Goal: Navigation & Orientation: Find specific page/section

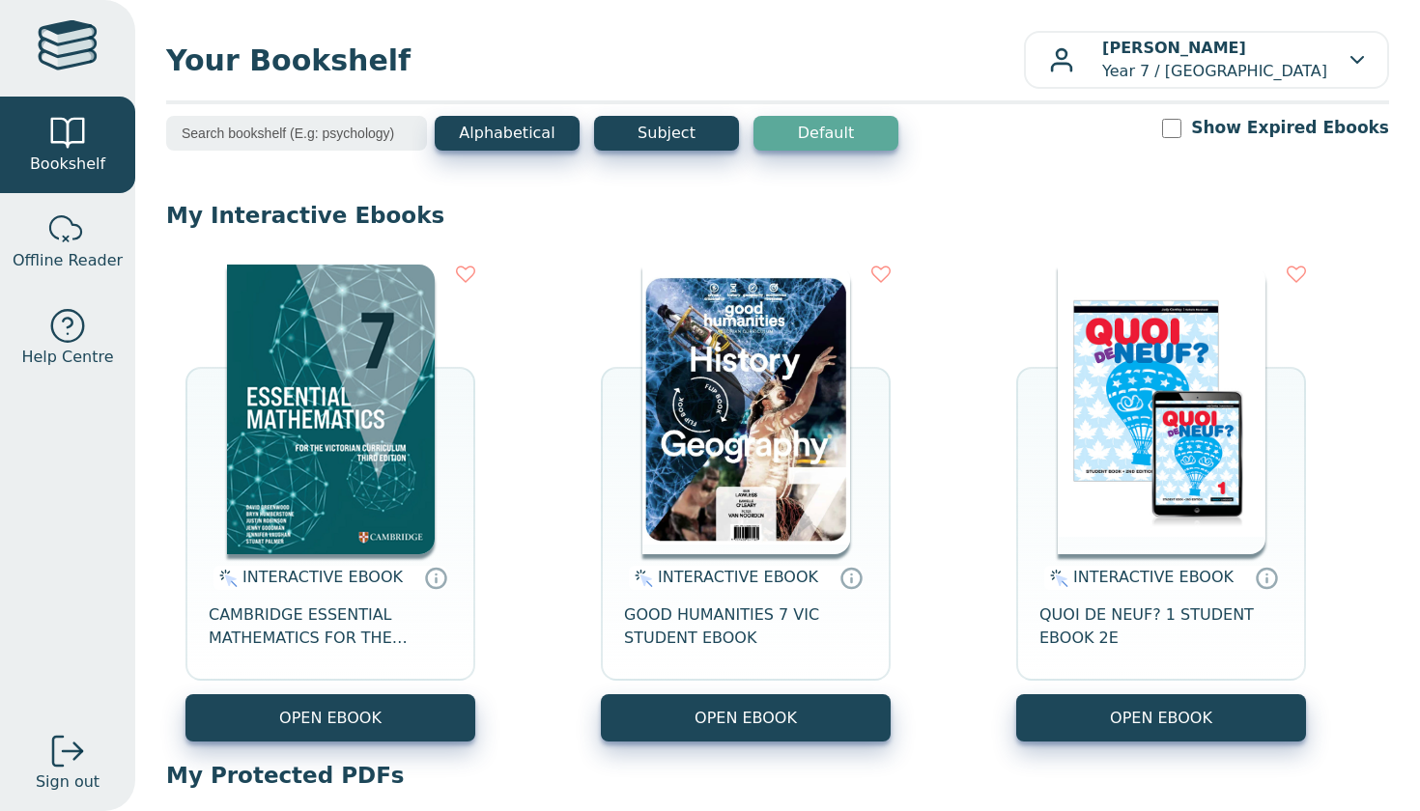
click at [1204, 742] on div "INTERACTIVE EBOOK CAMBRIDGE ESSENTIAL MATHEMATICS FOR THE VICTORIAN CURRICULUM …" at bounding box center [777, 503] width 1223 height 516
click at [1181, 126] on input "Show Expired Ebooks" at bounding box center [1171, 128] width 19 height 19
click at [660, 145] on button "Subject" at bounding box center [666, 133] width 145 height 35
click at [1181, 123] on input "Show Expired Ebooks" at bounding box center [1171, 128] width 19 height 19
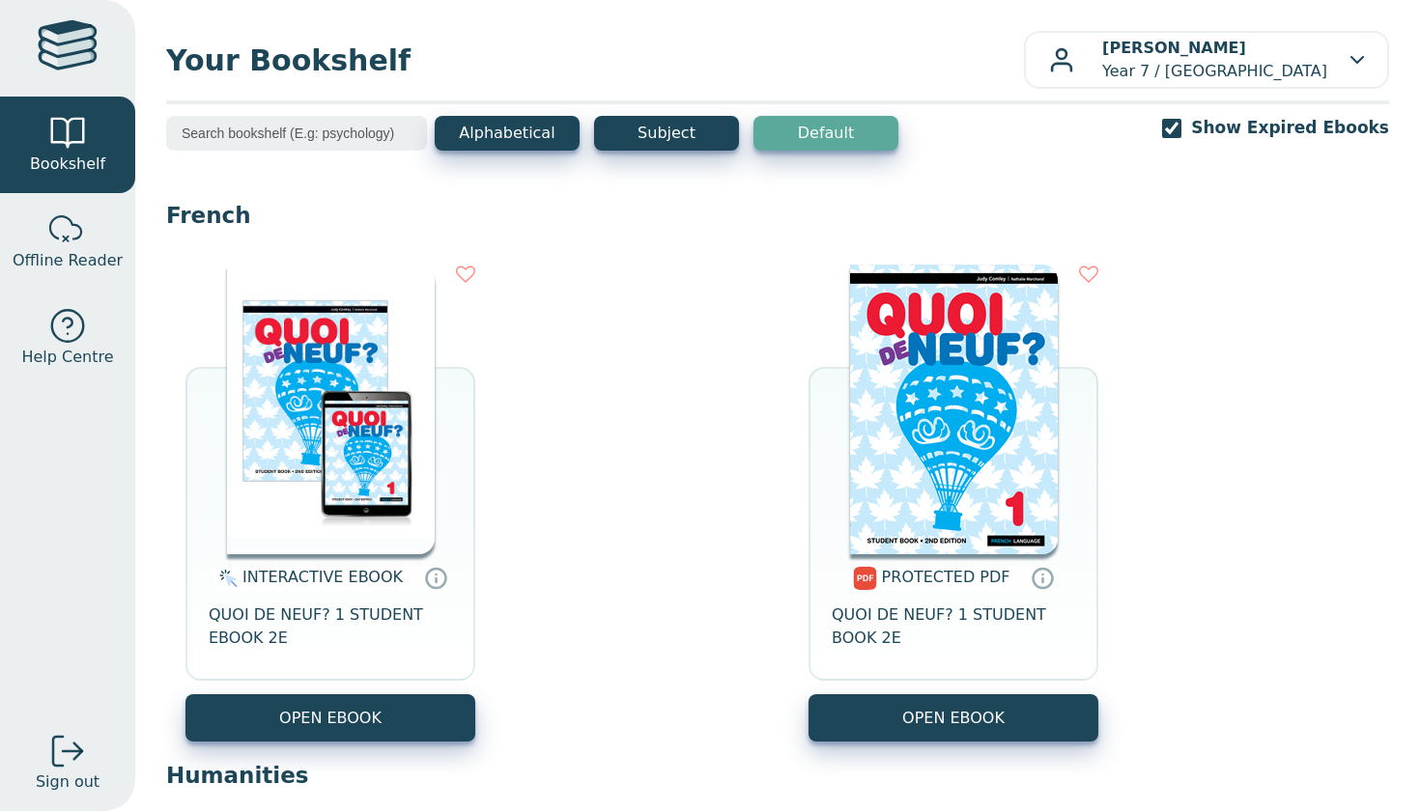
click at [873, 144] on button "Default" at bounding box center [825, 133] width 145 height 35
click at [1215, 130] on div "Show Expired Ebooks" at bounding box center [1275, 128] width 227 height 24
click at [1181, 130] on input "Show Expired Ebooks" at bounding box center [1171, 128] width 19 height 19
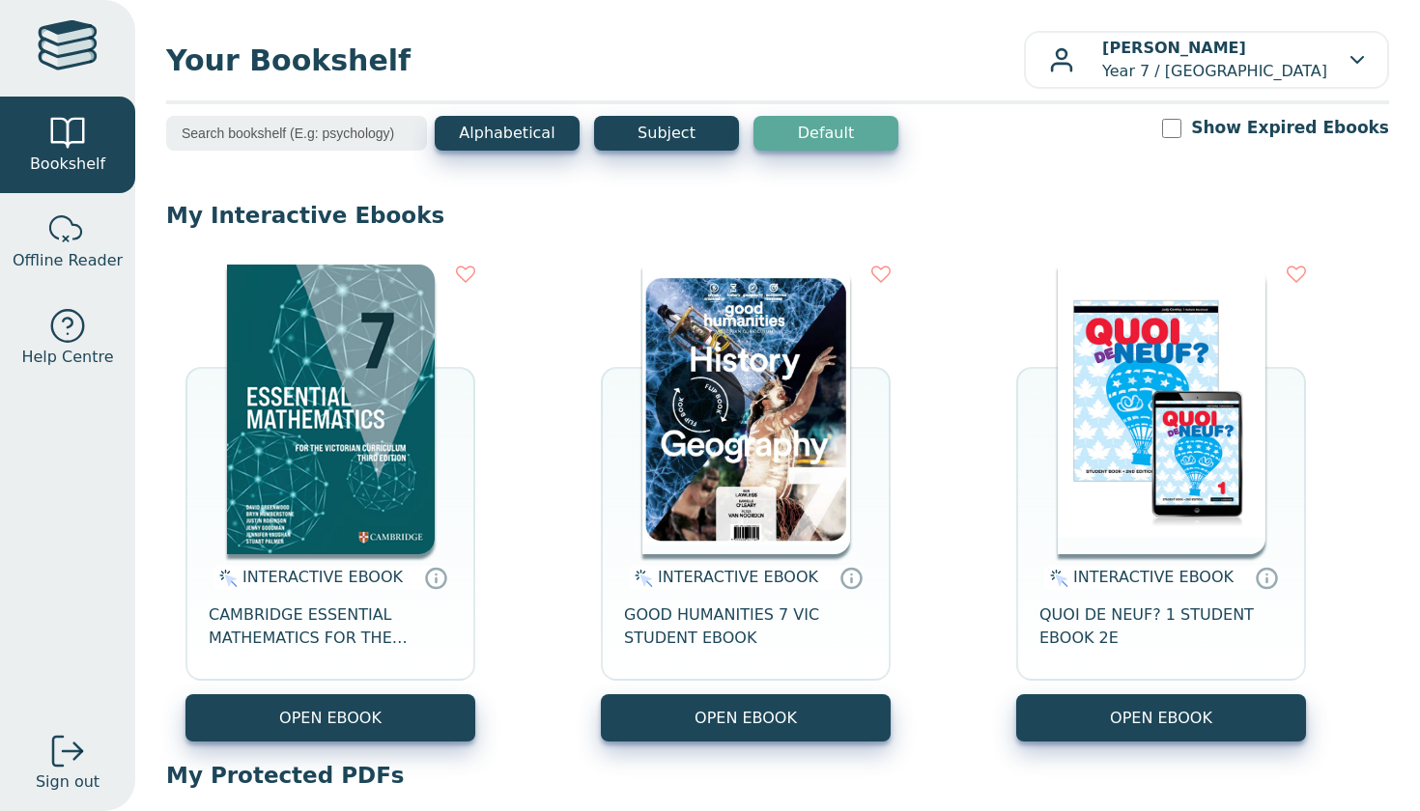
click at [1181, 132] on input "Show Expired Ebooks" at bounding box center [1171, 128] width 19 height 19
click at [1181, 128] on input "Show Expired Ebooks" at bounding box center [1171, 128] width 19 height 19
click at [1181, 126] on input "Show Expired Ebooks" at bounding box center [1171, 128] width 19 height 19
checkbox input "true"
click at [521, 128] on button "Alphabetical" at bounding box center [507, 133] width 145 height 35
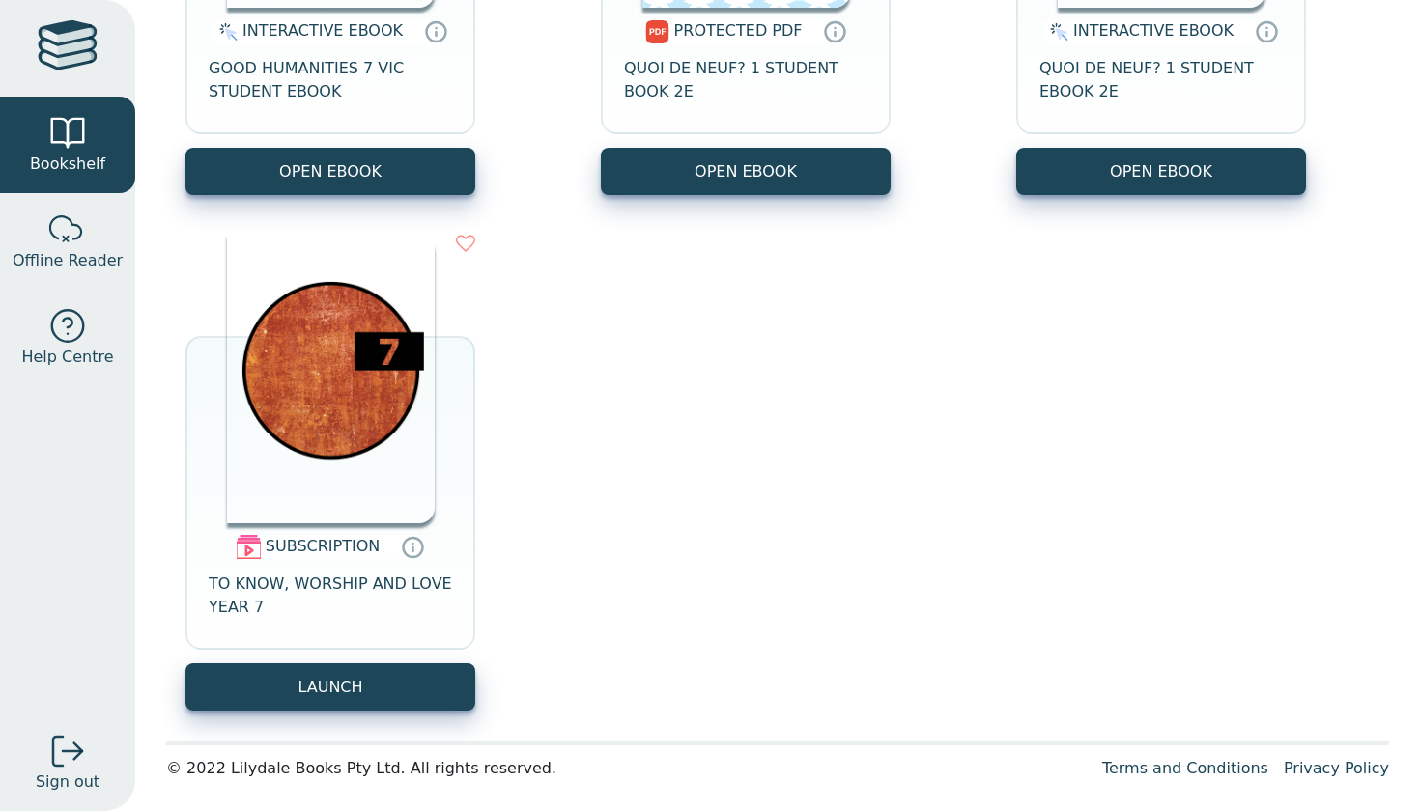
scroll to position [1022, 0]
click at [319, 463] on img at bounding box center [331, 379] width 208 height 290
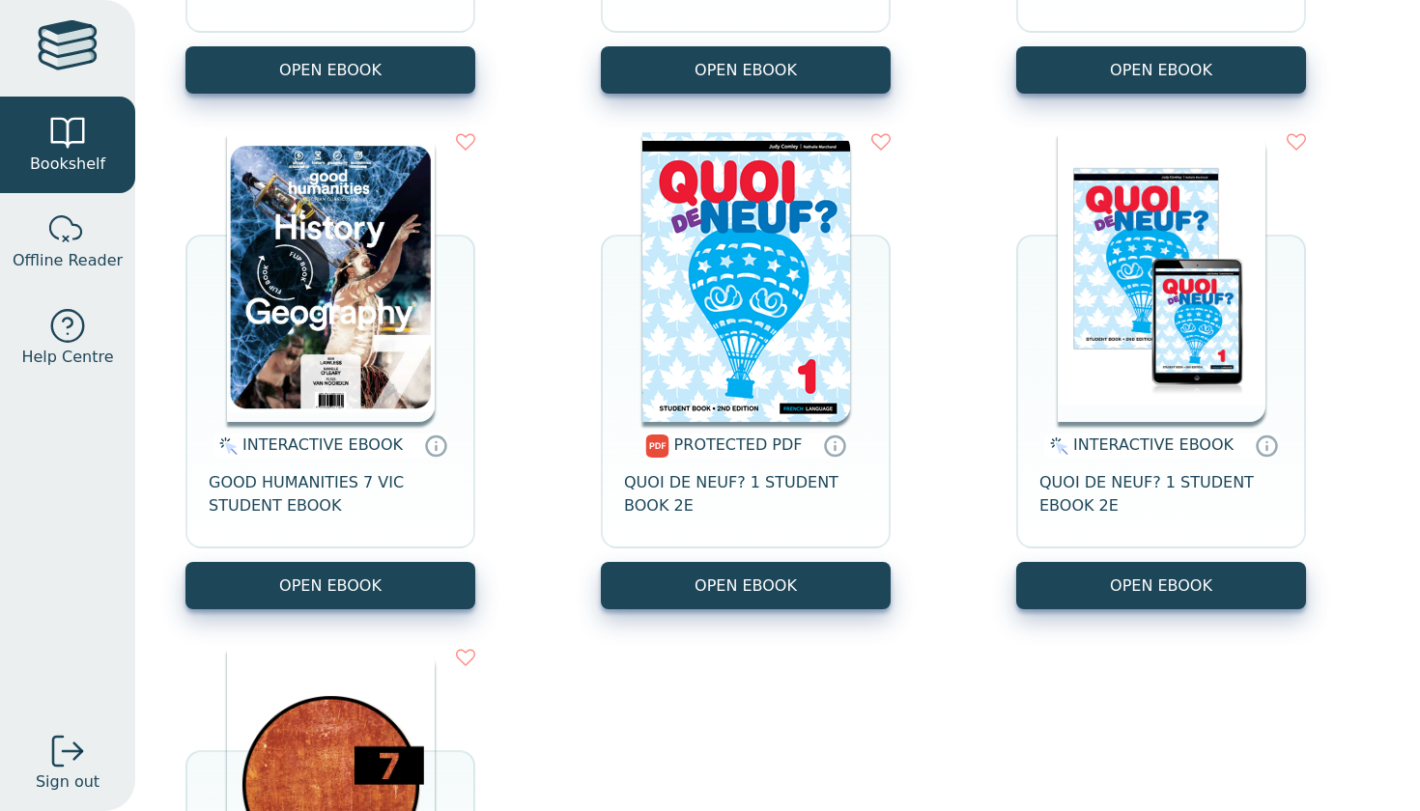
scroll to position [589, 0]
